Goal: Task Accomplishment & Management: Complete application form

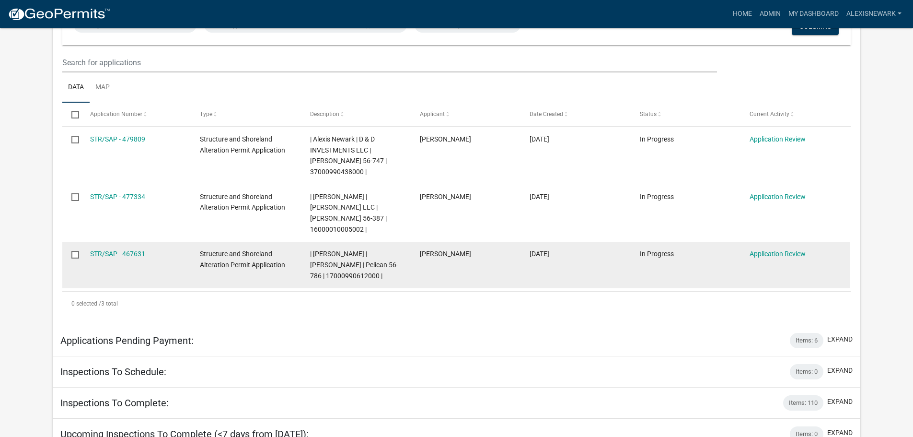
scroll to position [228, 0]
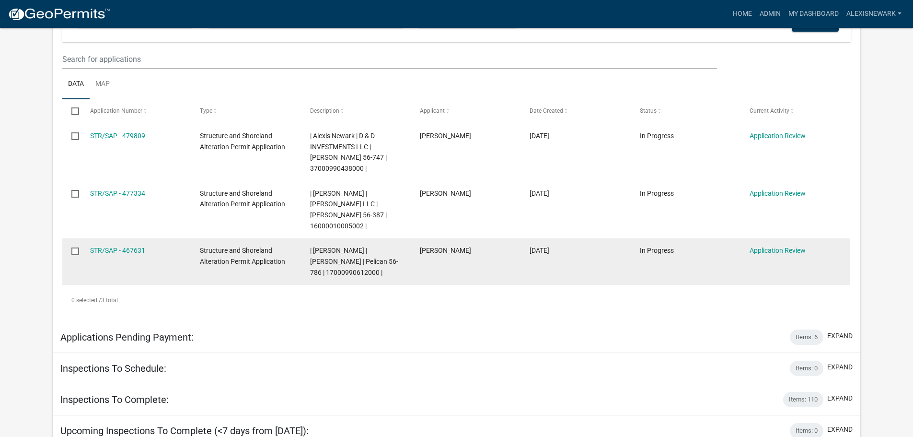
click at [368, 251] on span "| [PERSON_NAME] | [PERSON_NAME] | Pelican 56-786 | 17000990612000 |" at bounding box center [354, 261] width 88 height 30
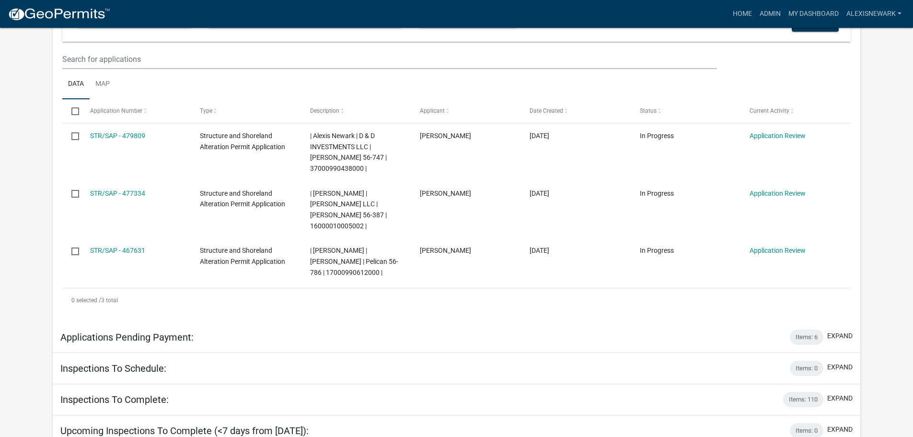
click at [45, 139] on app-user-applications "more_horiz Home Admin My Dashboard alexisnewark Admin Account Logout My Dashboa…" at bounding box center [456, 170] width 913 height 740
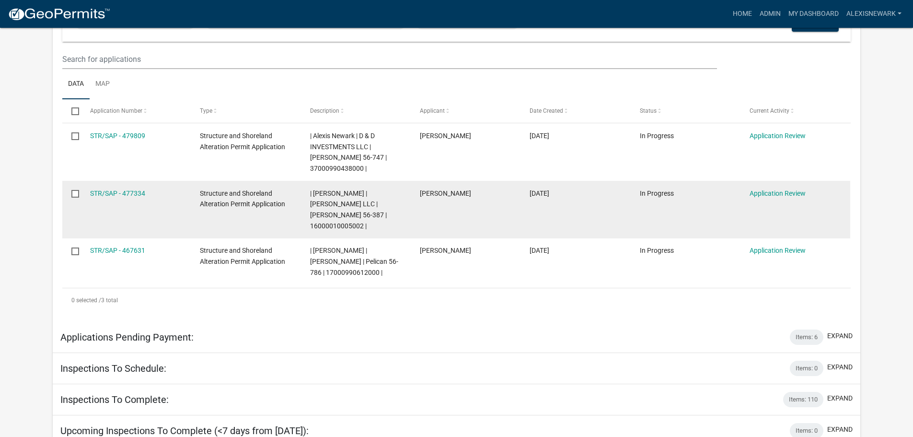
click at [346, 204] on span "| [PERSON_NAME] | [PERSON_NAME] LLC | [PERSON_NAME] 56-387 | 16000010005002 |" at bounding box center [348, 209] width 77 height 40
copy span "16000010005002"
click at [133, 189] on link "STR/SAP - 477334" at bounding box center [117, 193] width 55 height 8
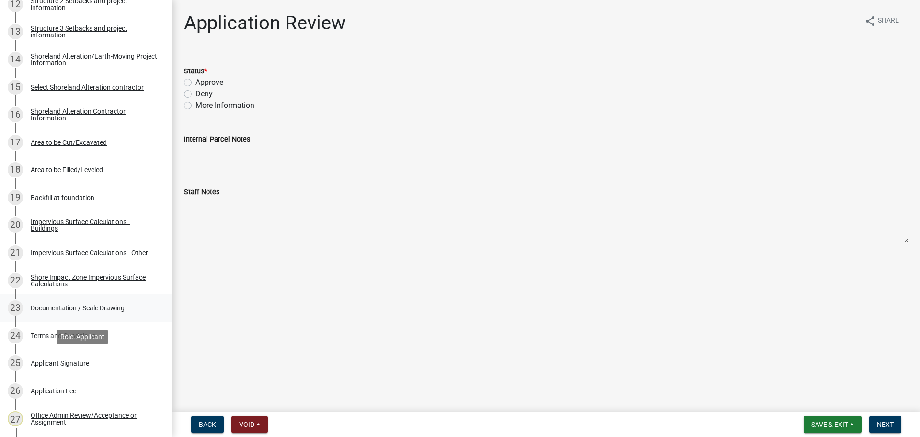
scroll to position [515, 0]
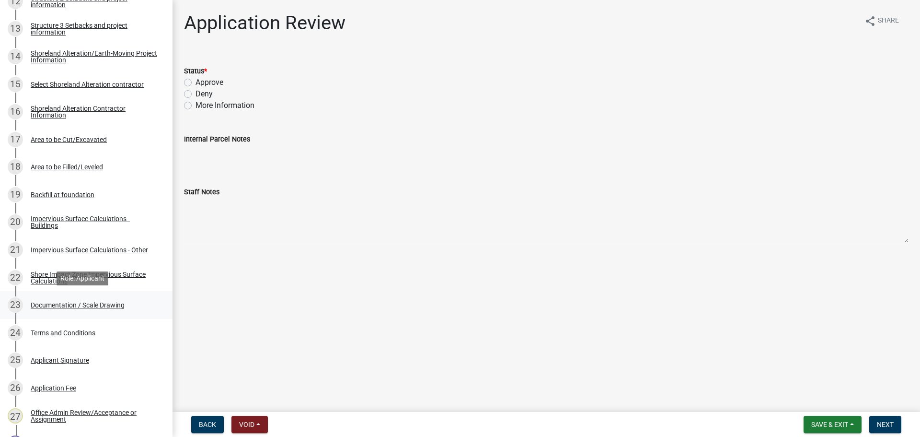
click at [127, 311] on div "23 Documentation / Scale Drawing" at bounding box center [83, 304] width 150 height 15
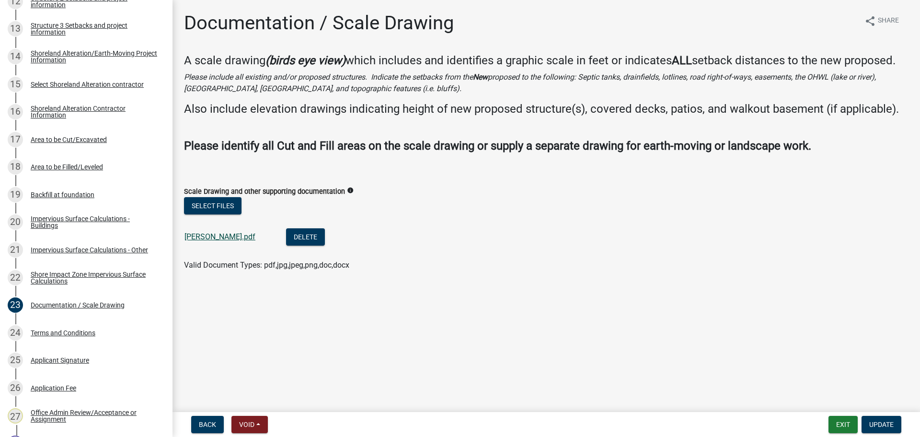
click at [203, 237] on link "[PERSON_NAME].pdf" at bounding box center [220, 236] width 71 height 9
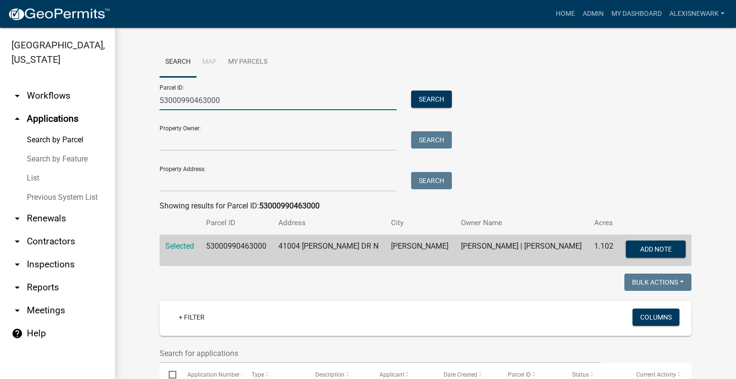
click at [195, 98] on input "53000990463000" at bounding box center [278, 101] width 237 height 20
drag, startPoint x: 195, startPoint y: 98, endPoint x: 196, endPoint y: 105, distance: 6.3
click at [195, 101] on input "53000990463000" at bounding box center [278, 101] width 237 height 20
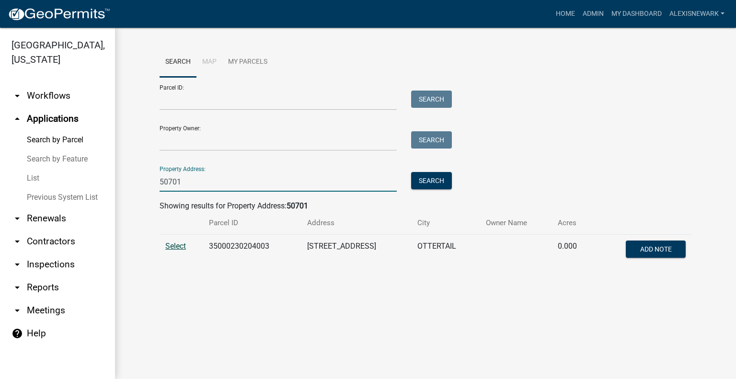
type input "50701"
click at [167, 246] on span "Select" at bounding box center [175, 246] width 21 height 9
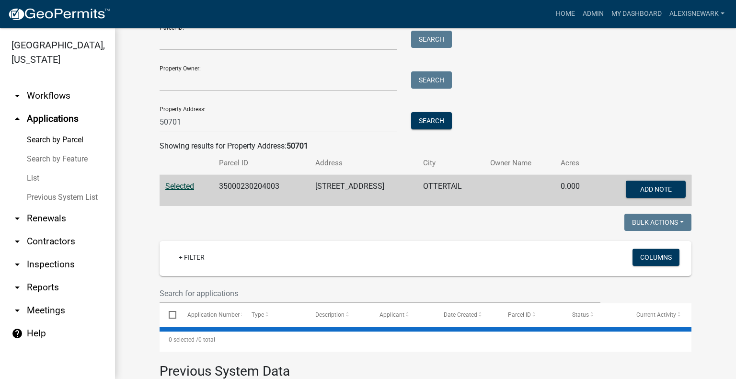
scroll to position [203, 0]
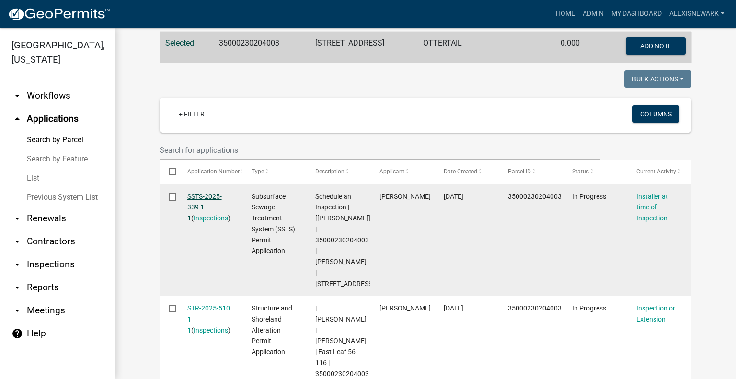
click at [196, 197] on link "SSTS-2025-339 1 1" at bounding box center [204, 208] width 35 height 30
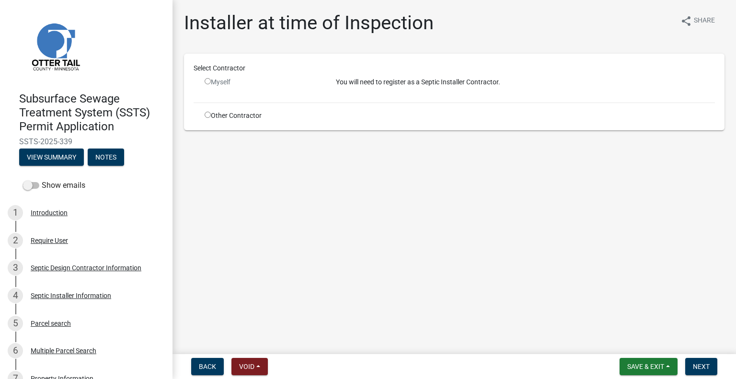
click at [239, 119] on div "Other Contractor" at bounding box center [263, 116] width 131 height 10
click at [203, 111] on div "Other Contractor" at bounding box center [263, 116] width 131 height 10
click at [209, 115] on input "radio" at bounding box center [208, 115] width 6 height 6
radio input "true"
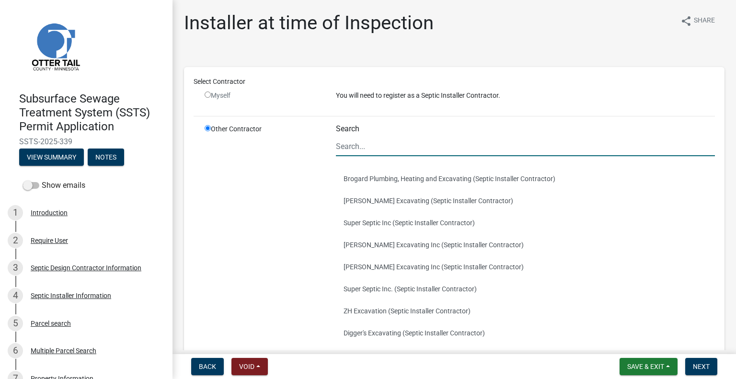
click at [347, 145] on input "Search" at bounding box center [525, 147] width 379 height 20
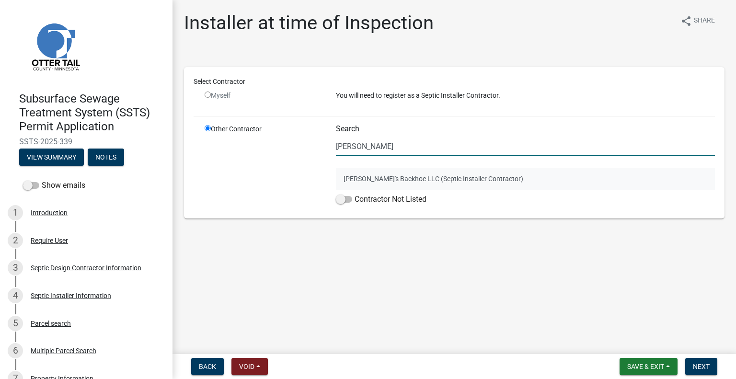
type input "joe"
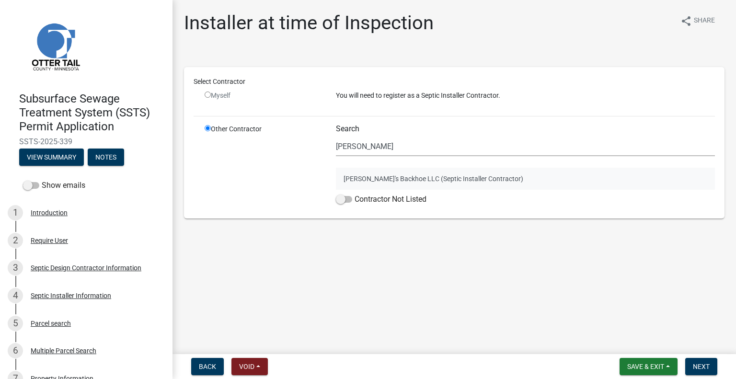
click at [358, 175] on button "Joe's Backhoe LLC (Septic Installer Contractor)" at bounding box center [525, 179] width 379 height 22
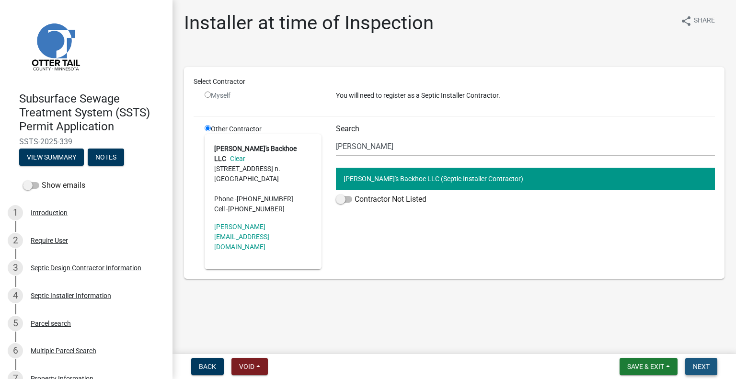
click at [710, 367] on button "Next" at bounding box center [702, 366] width 32 height 17
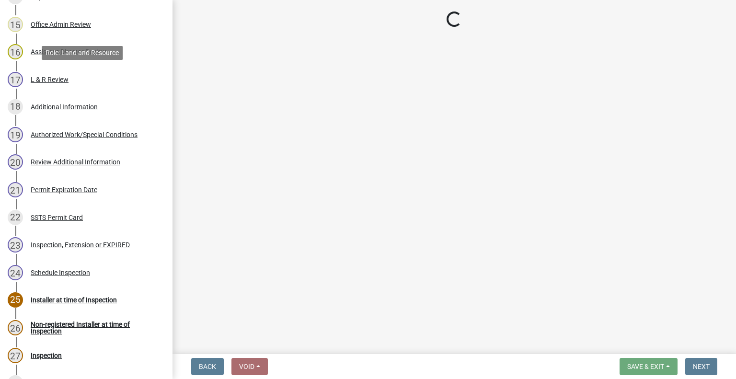
select select "710d5f49-2663-4e73-9718-d0c4e189f5ed"
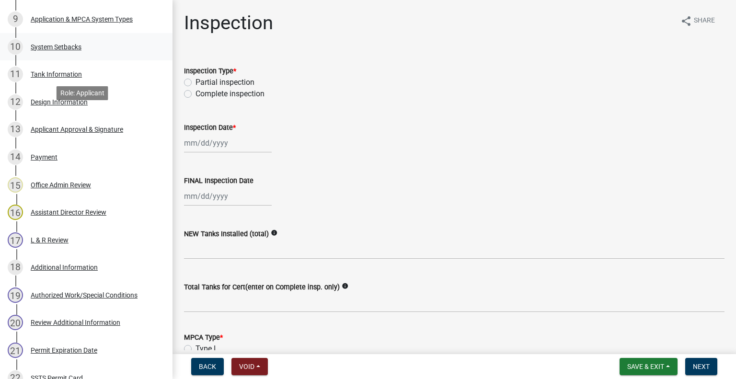
scroll to position [380, 0]
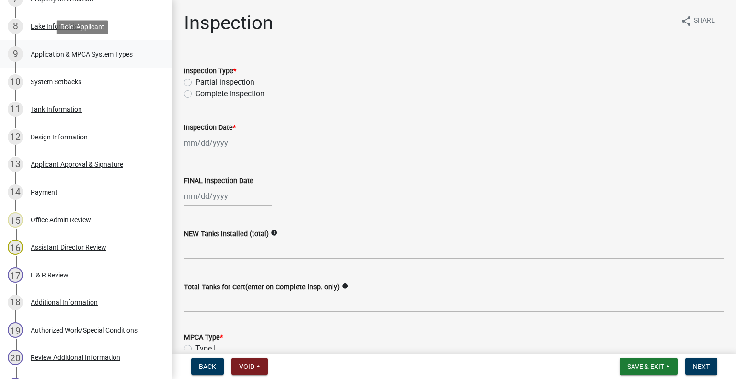
click at [105, 61] on link "9 Application & MPCA System Types" at bounding box center [86, 54] width 173 height 28
